Goal: Navigation & Orientation: Find specific page/section

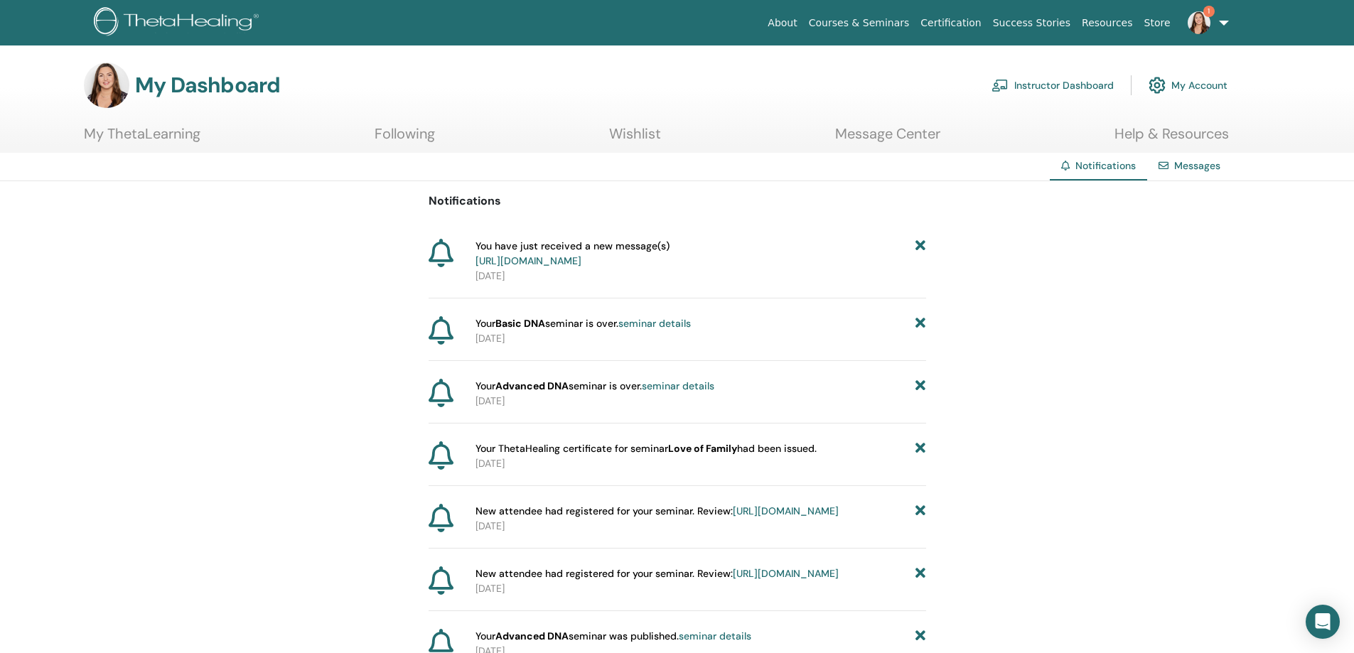
click at [582, 267] on link "https://member.thetahealing.com/message-center/messages/57fd3aa6-76c4-4023-8aab…" at bounding box center [529, 260] width 106 height 13
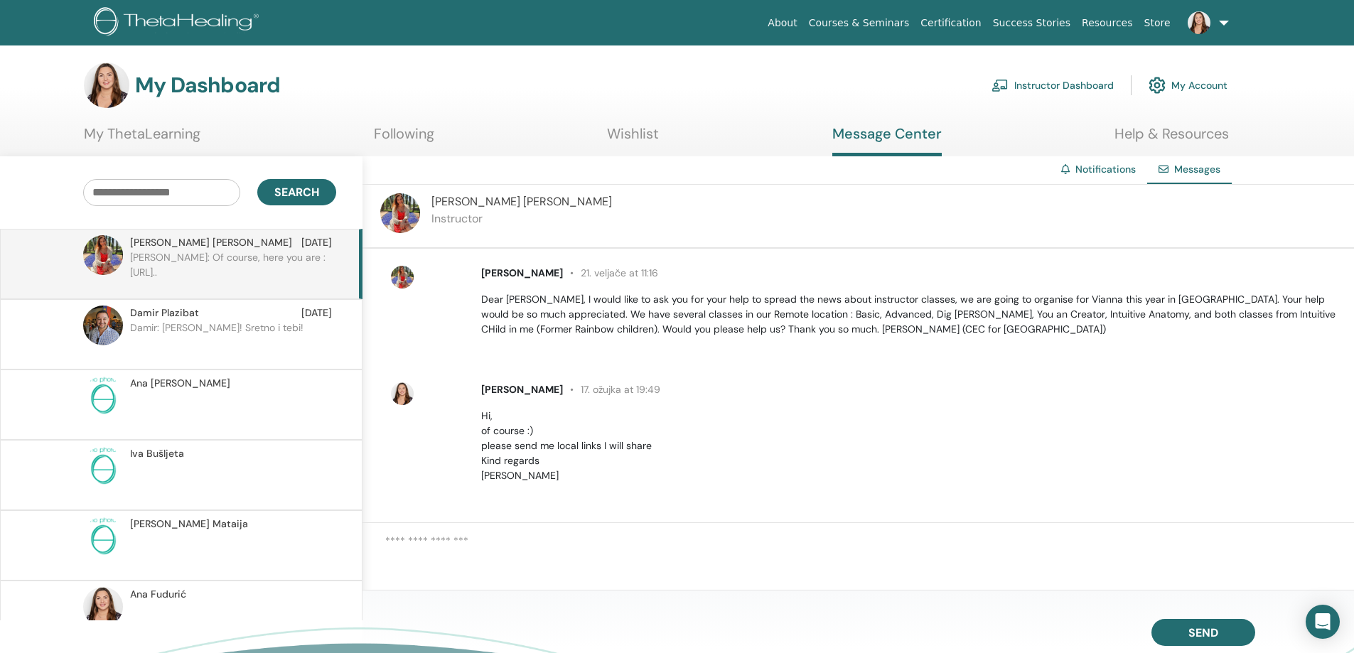
click at [222, 357] on p "Damir: [PERSON_NAME]! Sretno i tebi!" at bounding box center [233, 342] width 206 height 43
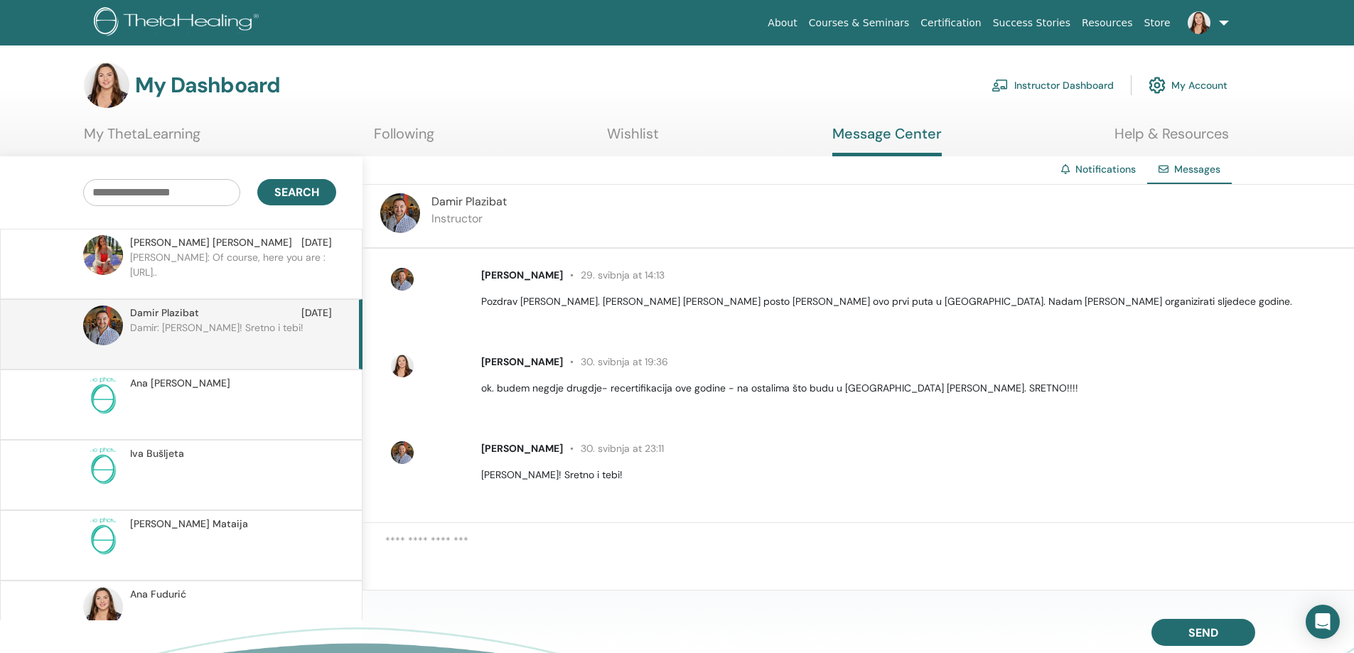
click at [199, 293] on p "[PERSON_NAME]: Of course, here you are : [URL].." at bounding box center [233, 271] width 206 height 43
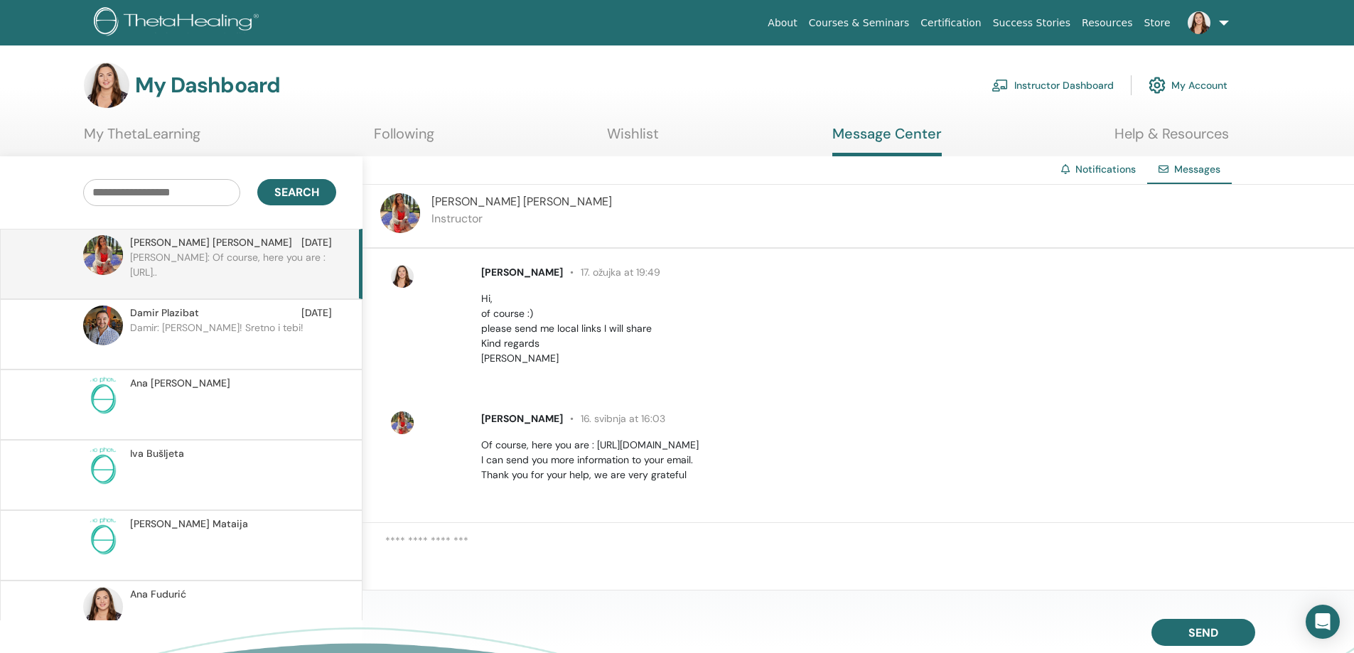
scroll to position [154, 0]
click at [641, 144] on link "Wishlist" at bounding box center [633, 139] width 52 height 28
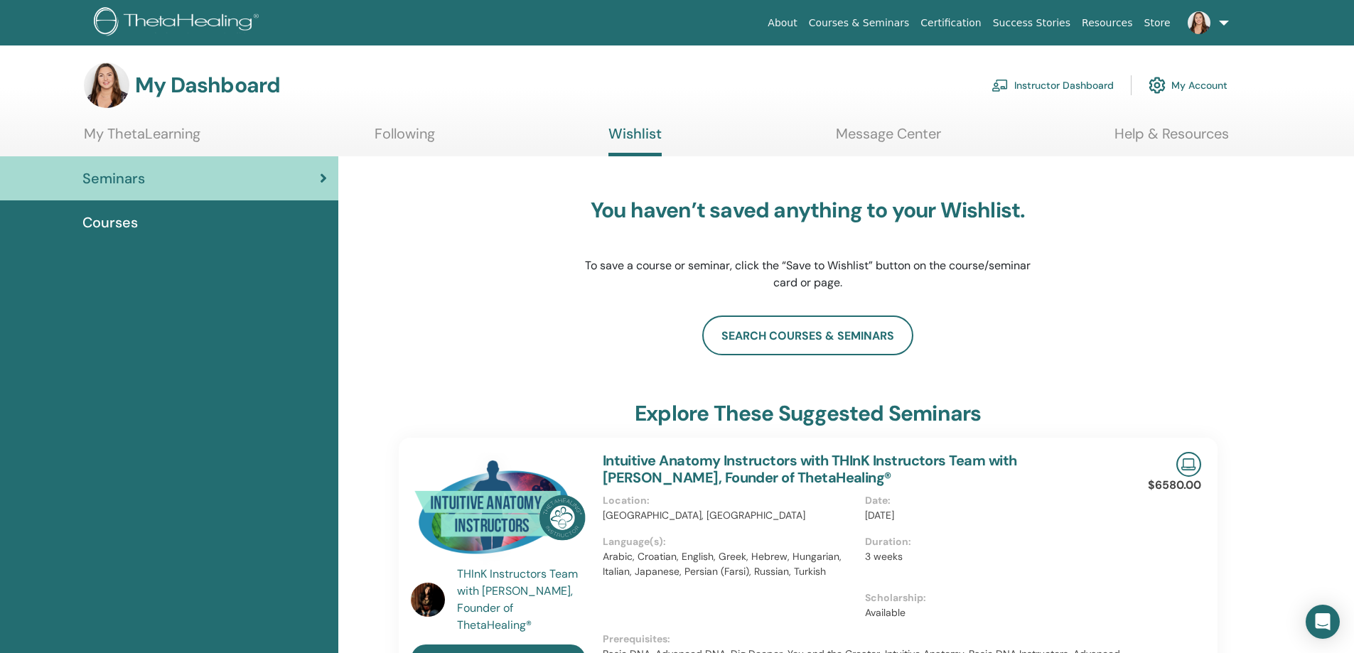
click at [115, 233] on span "Courses" at bounding box center [109, 222] width 55 height 21
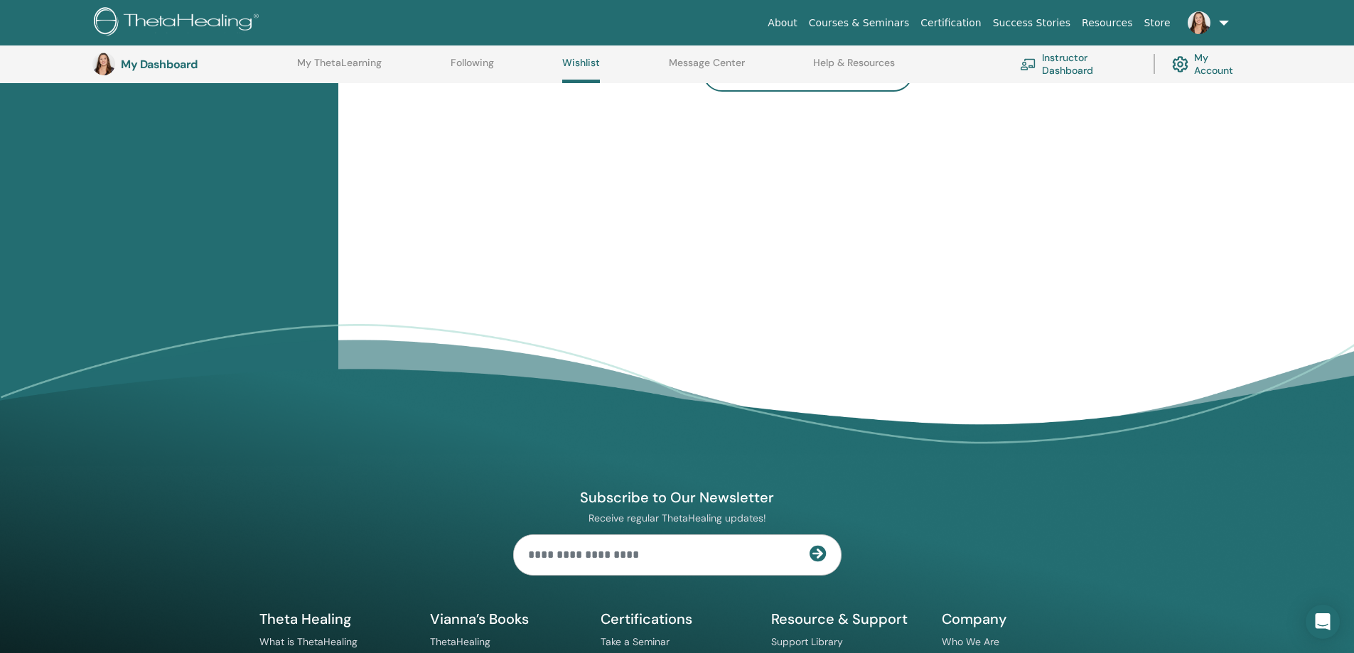
scroll to position [109, 0]
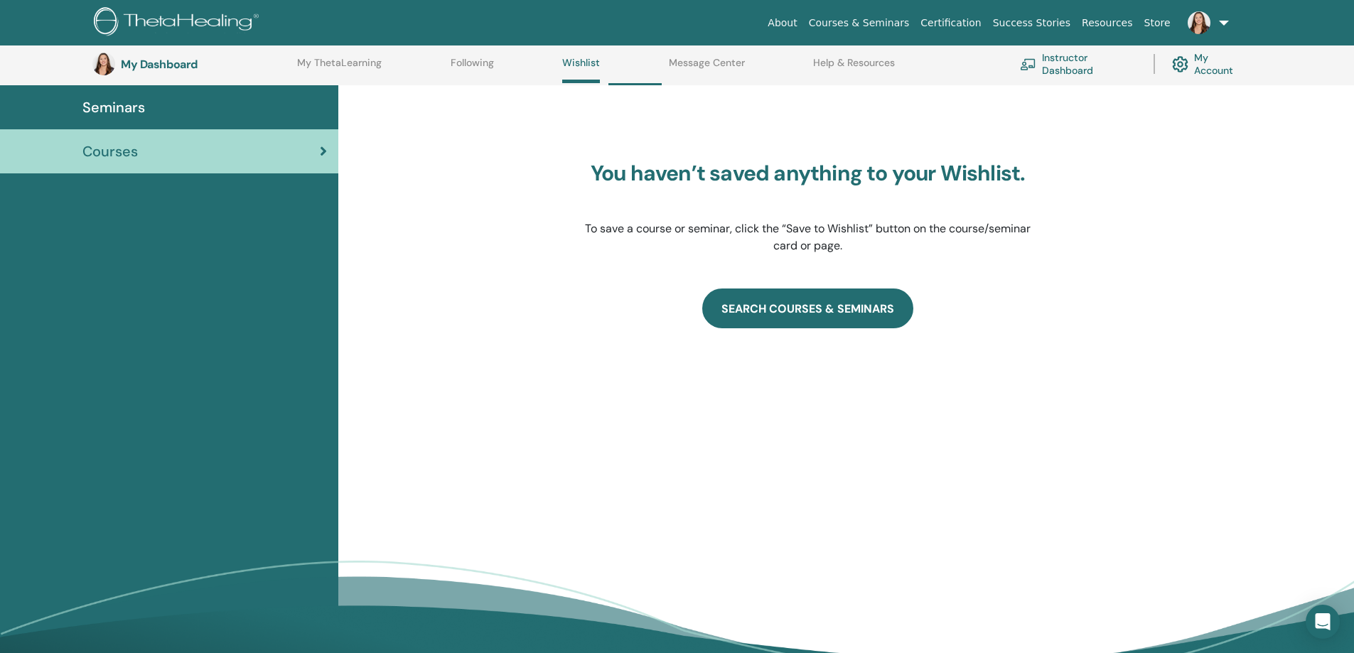
click at [795, 328] on link "SEARCH COURSES & SEMINARS" at bounding box center [807, 309] width 211 height 40
